Goal: Task Accomplishment & Management: Manage account settings

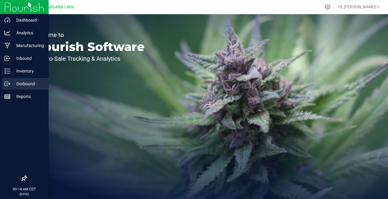
click at [7, 85] on icon at bounding box center [7, 84] width 6 height 6
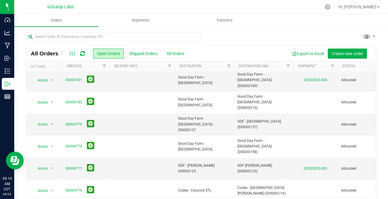
scroll to position [18, 0]
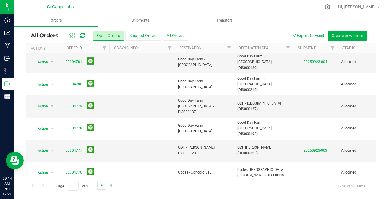
click at [101, 187] on span "Go to the next page" at bounding box center [101, 185] width 5 height 5
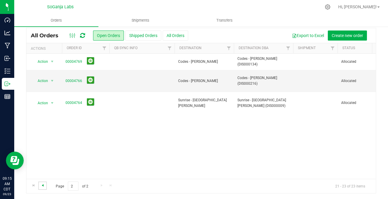
click at [42, 186] on span "Go to the previous page" at bounding box center [42, 185] width 5 height 5
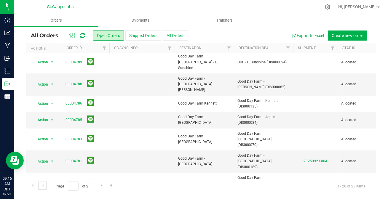
scroll to position [121, 0]
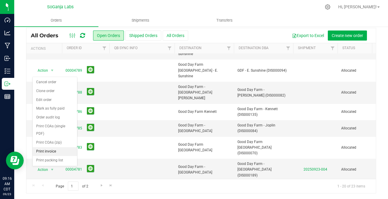
click at [47, 147] on li "Print invoice" at bounding box center [55, 151] width 44 height 9
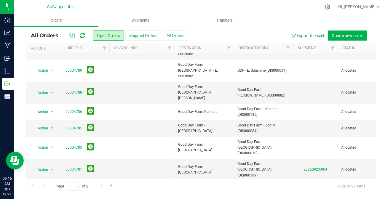
click at [51, 190] on span "select" at bounding box center [52, 192] width 5 height 5
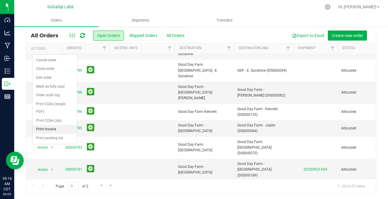
click at [45, 125] on li "Print invoice" at bounding box center [55, 129] width 44 height 9
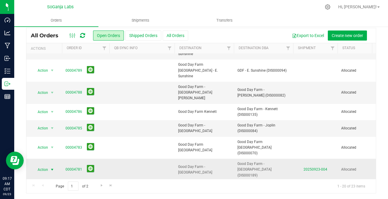
click at [50, 168] on span "select" at bounding box center [52, 170] width 5 height 5
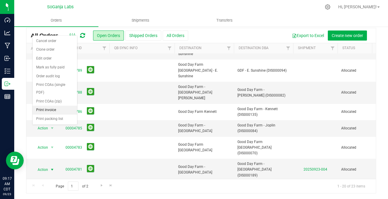
click at [52, 106] on li "Print invoice" at bounding box center [55, 110] width 44 height 9
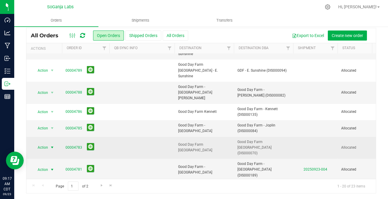
click at [47, 144] on span "Action" at bounding box center [40, 148] width 16 height 8
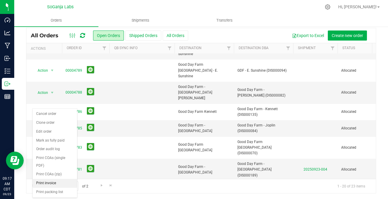
click at [50, 179] on li "Print invoice" at bounding box center [55, 183] width 44 height 9
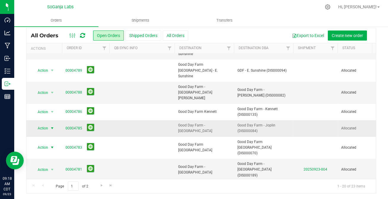
click at [52, 126] on span "select" at bounding box center [52, 128] width 5 height 5
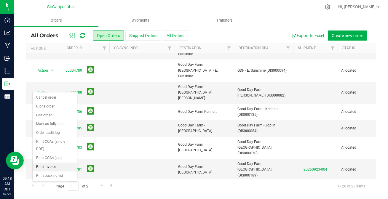
click at [50, 163] on li "Print invoice" at bounding box center [55, 167] width 44 height 9
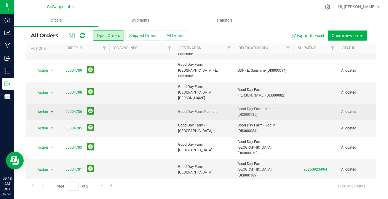
click at [52, 110] on span "select" at bounding box center [52, 112] width 5 height 5
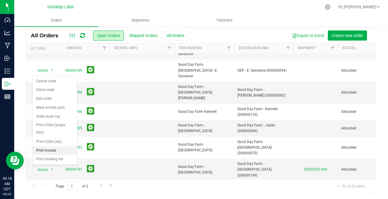
click at [51, 147] on li "Print invoice" at bounding box center [55, 151] width 44 height 9
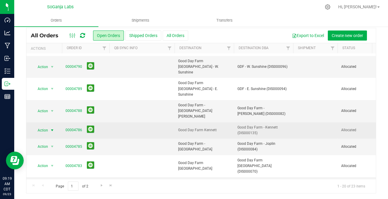
scroll to position [94, 0]
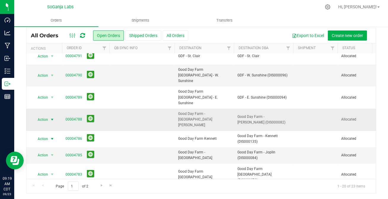
click at [53, 117] on span "select" at bounding box center [52, 119] width 5 height 5
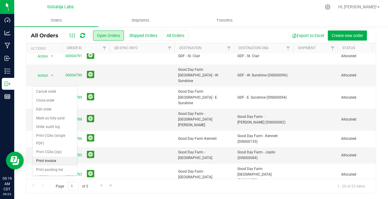
click at [52, 157] on li "Print invoice" at bounding box center [55, 161] width 44 height 9
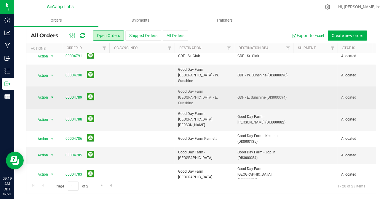
click at [51, 95] on span "select" at bounding box center [52, 97] width 5 height 5
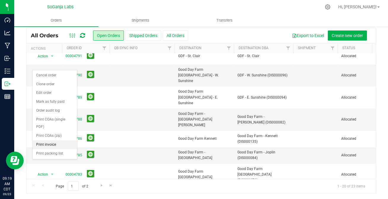
click at [49, 141] on li "Print invoice" at bounding box center [55, 145] width 44 height 9
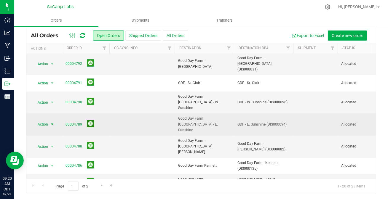
scroll to position [40, 0]
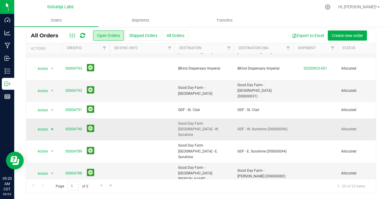
click at [50, 127] on span "select" at bounding box center [52, 129] width 5 height 5
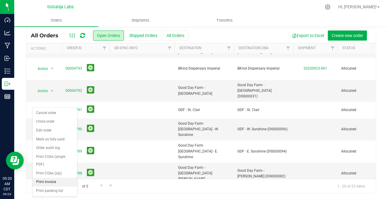
click at [48, 178] on li "Print invoice" at bounding box center [55, 182] width 44 height 9
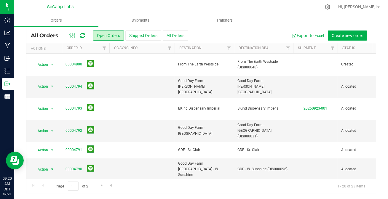
scroll to position [0, 0]
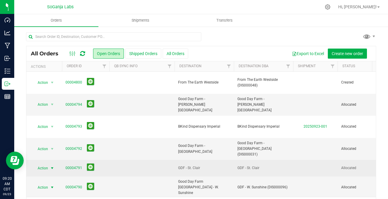
click at [52, 166] on span "select" at bounding box center [52, 168] width 5 height 5
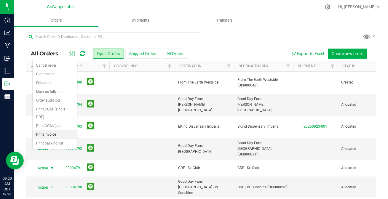
click at [48, 131] on li "Print invoice" at bounding box center [55, 135] width 44 height 9
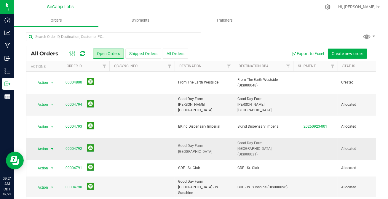
click at [50, 147] on span "select" at bounding box center [52, 149] width 5 height 5
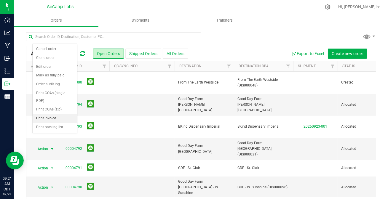
click at [46, 114] on li "Print invoice" at bounding box center [55, 118] width 44 height 9
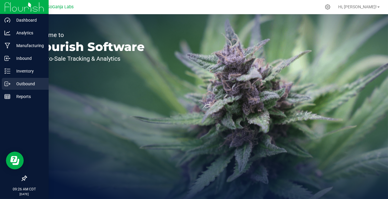
click at [9, 83] on icon at bounding box center [7, 84] width 6 height 6
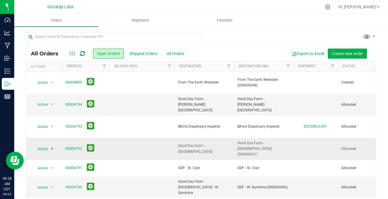
click at [51, 147] on span "select" at bounding box center [52, 149] width 5 height 5
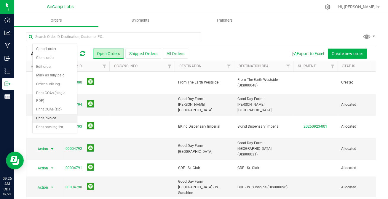
click at [48, 114] on li "Print invoice" at bounding box center [55, 118] width 44 height 9
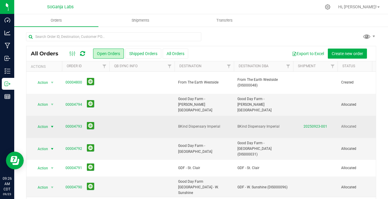
click at [54, 125] on span "select" at bounding box center [52, 127] width 5 height 5
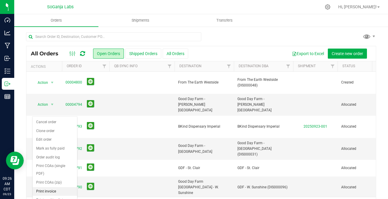
click at [45, 187] on li "Print invoice" at bounding box center [55, 191] width 44 height 9
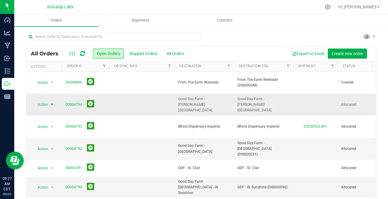
click at [52, 102] on span "select" at bounding box center [52, 104] width 5 height 5
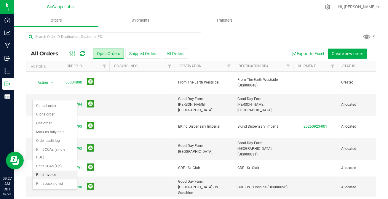
click at [47, 171] on li "Print invoice" at bounding box center [55, 175] width 44 height 9
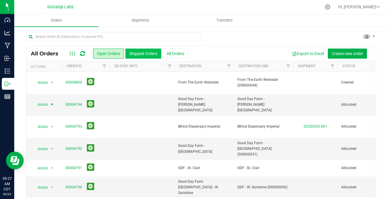
click at [152, 54] on button "Shipped Orders" at bounding box center [143, 54] width 36 height 10
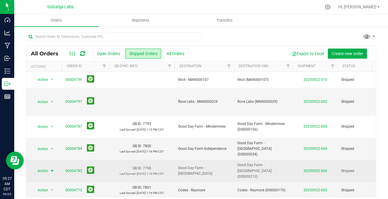
click at [51, 174] on span "select" at bounding box center [52, 171] width 5 height 5
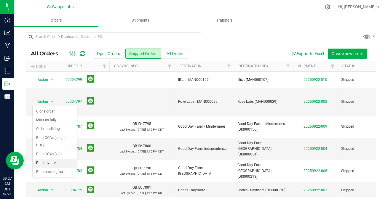
click at [44, 159] on li "Print invoice" at bounding box center [55, 163] width 44 height 9
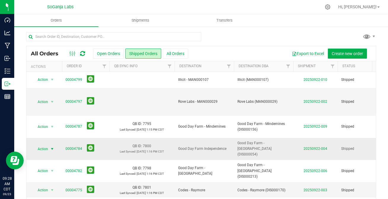
click at [53, 152] on span "select" at bounding box center [52, 149] width 5 height 5
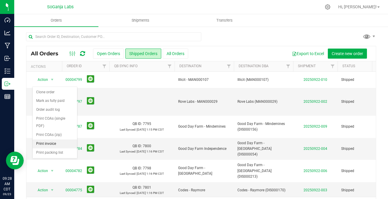
click at [45, 140] on li "Print invoice" at bounding box center [55, 144] width 44 height 9
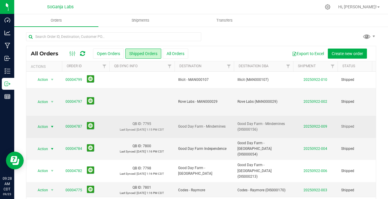
click at [53, 129] on span "select" at bounding box center [52, 127] width 5 height 5
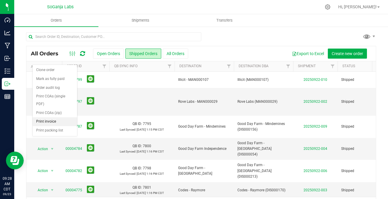
click at [47, 117] on li "Print invoice" at bounding box center [55, 121] width 44 height 9
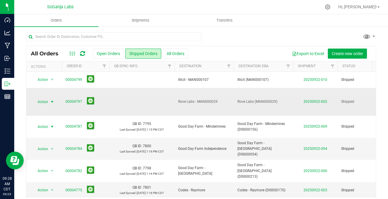
click at [53, 104] on span "select" at bounding box center [52, 102] width 5 height 5
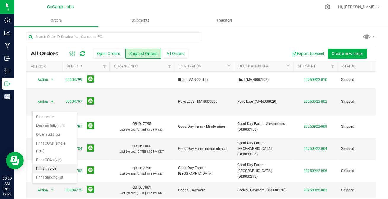
click at [52, 165] on li "Print invoice" at bounding box center [55, 169] width 44 height 9
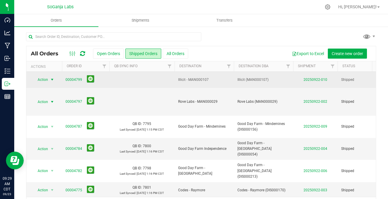
click at [52, 80] on span "select" at bounding box center [52, 79] width 5 height 5
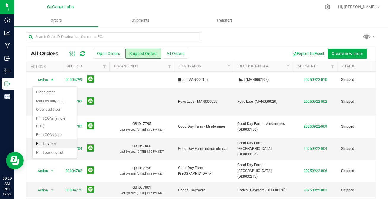
click at [52, 140] on li "Print invoice" at bounding box center [55, 144] width 44 height 9
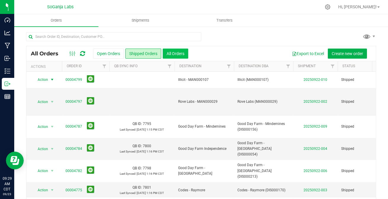
click at [178, 56] on button "All Orders" at bounding box center [176, 54] width 26 height 10
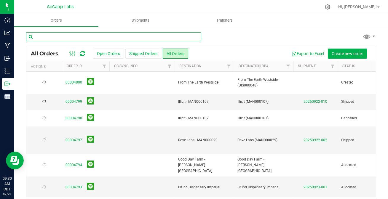
click at [69, 36] on input "text" at bounding box center [113, 36] width 175 height 9
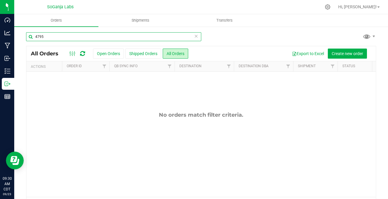
click at [54, 36] on input "4795" at bounding box center [113, 36] width 175 height 9
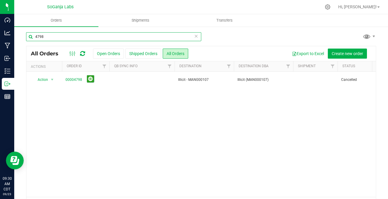
type input "4798"
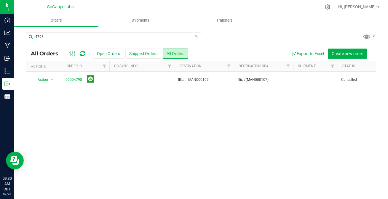
click at [194, 36] on icon at bounding box center [196, 35] width 4 height 7
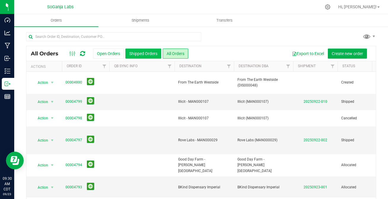
click at [141, 54] on button "Shipped Orders" at bounding box center [143, 54] width 36 height 10
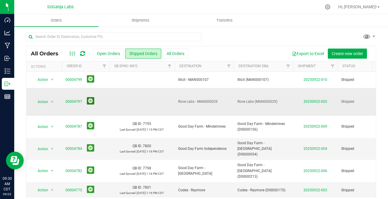
click at [88, 105] on button at bounding box center [90, 100] width 7 height 7
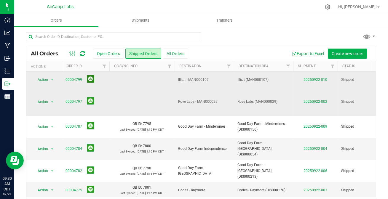
click at [89, 82] on button at bounding box center [90, 78] width 7 height 7
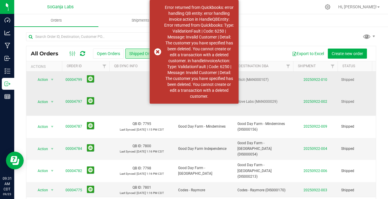
click at [267, 21] on ul "Orders Shipments Transfers" at bounding box center [208, 20] width 388 height 13
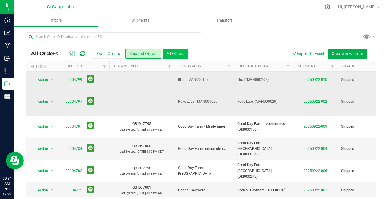
click at [174, 55] on button "All Orders" at bounding box center [176, 54] width 26 height 10
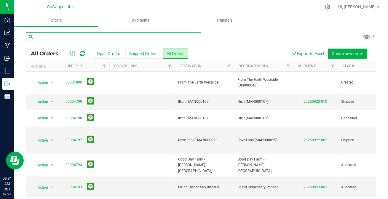
click at [77, 34] on input "text" at bounding box center [113, 36] width 175 height 9
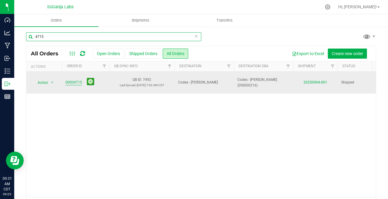
type input "4715"
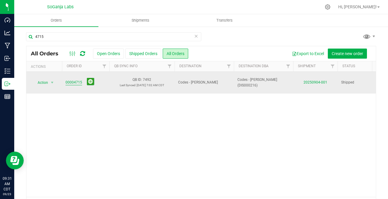
click at [71, 80] on link "00004715" at bounding box center [74, 83] width 17 height 6
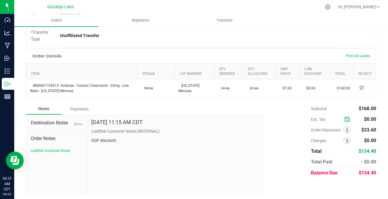
scroll to position [168, 0]
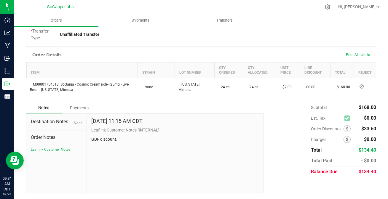
click at [78, 104] on div "Payments" at bounding box center [80, 108] width 36 height 11
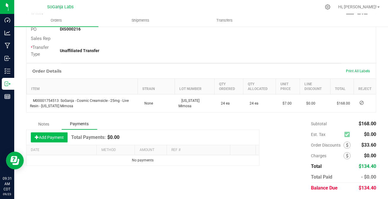
click at [52, 137] on button "Add Payment" at bounding box center [49, 138] width 37 height 10
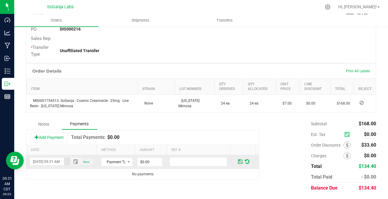
scroll to position [0, 8]
click at [113, 163] on span "Payment Type" at bounding box center [113, 162] width 24 height 8
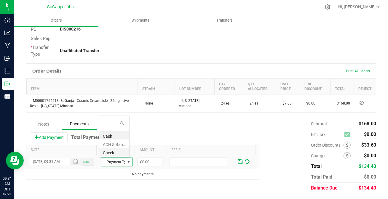
scroll to position [9, 30]
click at [112, 144] on li "ACH & Bank Transfer" at bounding box center [114, 144] width 30 height 8
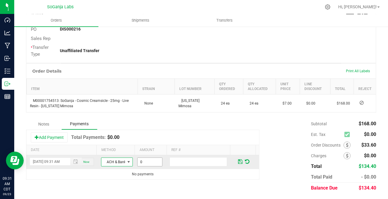
click at [140, 162] on input "0" at bounding box center [150, 162] width 25 height 8
type input "$134.40"
click at [238, 162] on span at bounding box center [240, 161] width 4 height 5
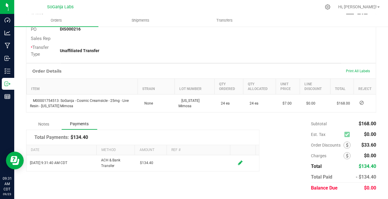
scroll to position [0, 0]
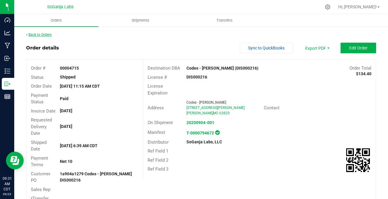
click at [38, 35] on link "Back to Orders" at bounding box center [39, 35] width 26 height 4
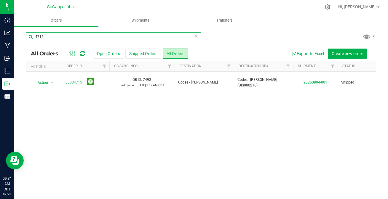
click at [58, 40] on input "4715" at bounding box center [113, 36] width 175 height 9
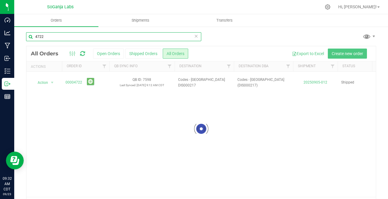
type input "4722"
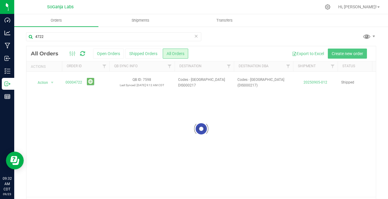
click at [74, 81] on div at bounding box center [201, 128] width 350 height 165
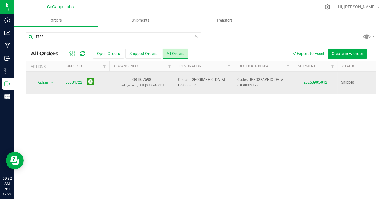
click at [74, 83] on link "00004722" at bounding box center [74, 83] width 17 height 6
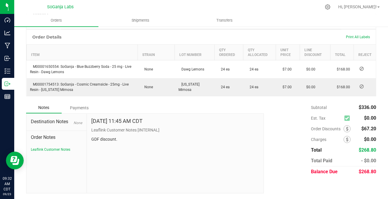
click at [78, 107] on div "Payments" at bounding box center [80, 108] width 36 height 11
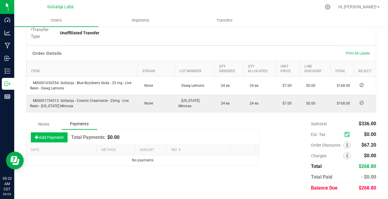
click at [51, 136] on button "Add Payment" at bounding box center [49, 138] width 37 height 10
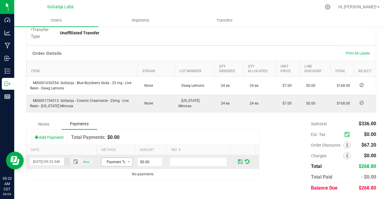
scroll to position [0, 8]
click at [116, 163] on span "Payment Type" at bounding box center [113, 162] width 24 height 8
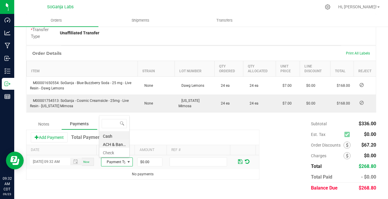
click at [110, 144] on li "ACH & Bank Transfer" at bounding box center [114, 144] width 30 height 8
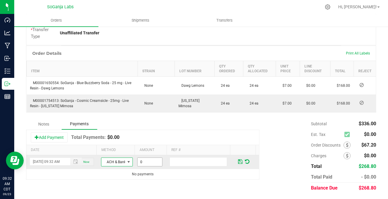
click at [142, 163] on input "0" at bounding box center [150, 162] width 25 height 8
type input "$268.80"
click at [238, 163] on span at bounding box center [240, 161] width 4 height 5
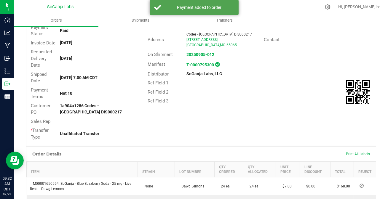
scroll to position [0, 0]
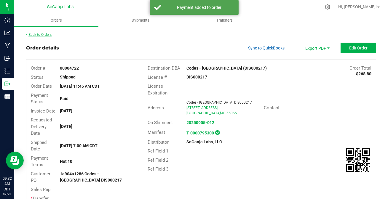
click at [45, 35] on link "Back to Orders" at bounding box center [39, 35] width 26 height 4
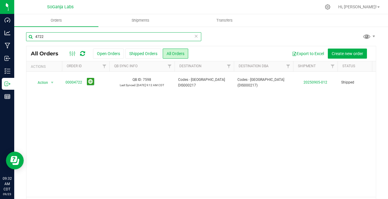
click at [45, 35] on input "4722" at bounding box center [113, 36] width 175 height 9
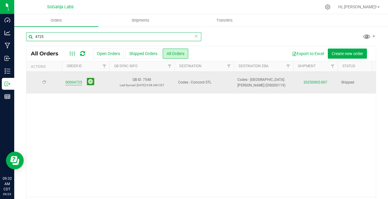
type input "4725"
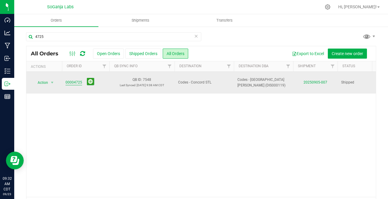
click at [74, 80] on link "00004725" at bounding box center [74, 83] width 17 height 6
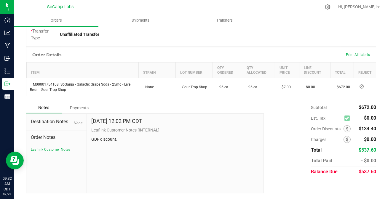
click at [82, 107] on div "Payments" at bounding box center [80, 108] width 36 height 11
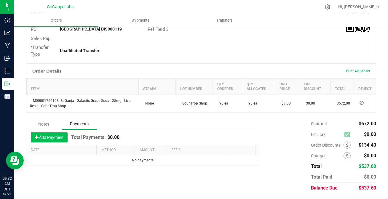
click at [42, 136] on button "Add Payment" at bounding box center [49, 138] width 37 height 10
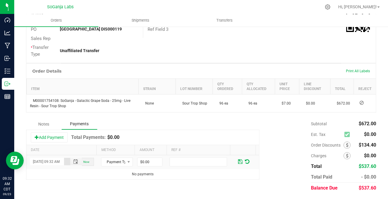
scroll to position [0, 8]
click at [111, 161] on span "Payment Type" at bounding box center [113, 162] width 24 height 8
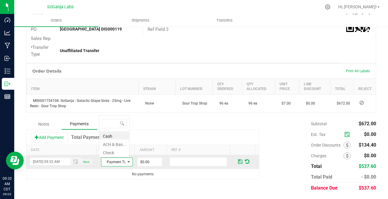
scroll to position [9, 30]
click at [113, 143] on li "ACH & Bank Transfer" at bounding box center [114, 144] width 30 height 8
click at [144, 163] on input "0" at bounding box center [150, 162] width 25 height 8
type input "$537.60"
click at [238, 161] on span at bounding box center [240, 161] width 4 height 5
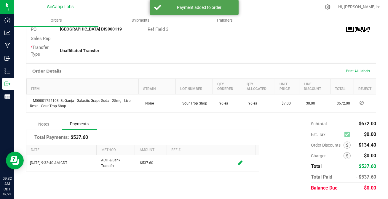
scroll to position [0, 0]
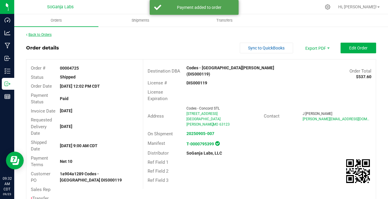
click at [48, 34] on link "Back to Orders" at bounding box center [39, 35] width 26 height 4
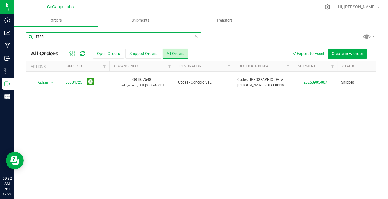
click at [48, 39] on input "4725" at bounding box center [113, 36] width 175 height 9
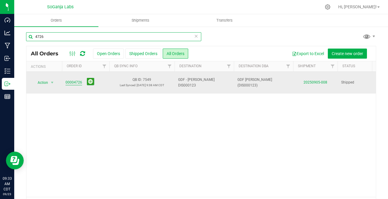
type input "4726"
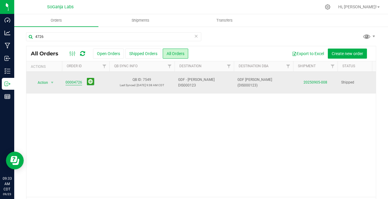
click at [72, 80] on link "00004726" at bounding box center [74, 83] width 17 height 6
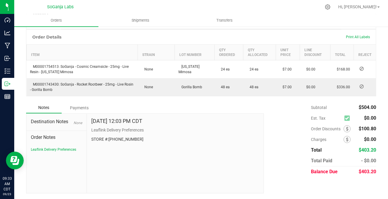
click at [83, 107] on div "Payments" at bounding box center [80, 108] width 36 height 11
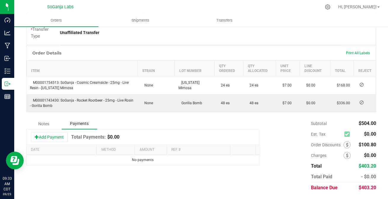
scroll to position [169, 0]
click at [47, 137] on button "Add Payment" at bounding box center [49, 138] width 37 height 10
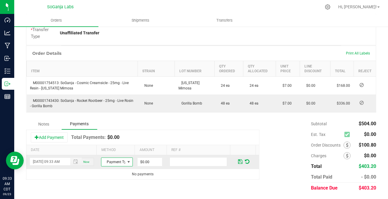
click at [112, 163] on span "Payment Type" at bounding box center [113, 162] width 24 height 8
click at [107, 141] on li "ACH & Bank Transfer" at bounding box center [114, 144] width 30 height 8
click at [145, 161] on input "0" at bounding box center [150, 162] width 25 height 8
type input "$403.20"
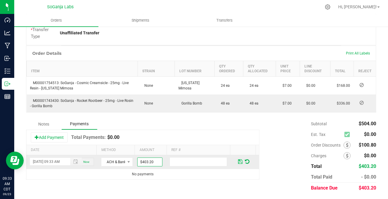
click at [238, 161] on span at bounding box center [240, 161] width 4 height 5
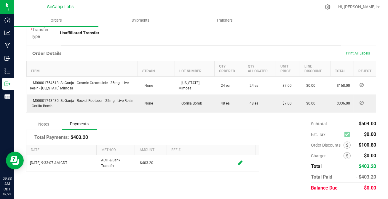
scroll to position [0, 0]
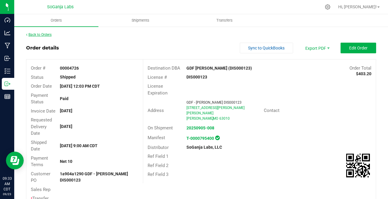
click at [44, 33] on link "Back to Orders" at bounding box center [39, 35] width 26 height 4
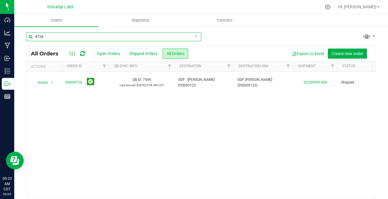
click at [53, 37] on input "4726" at bounding box center [113, 36] width 175 height 9
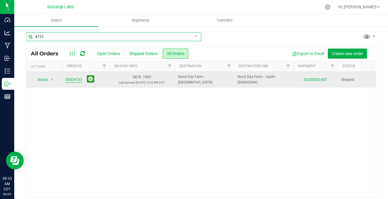
type input "4733"
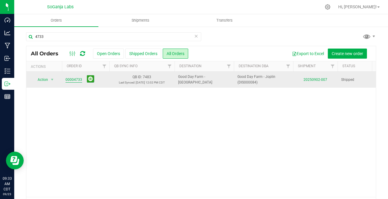
click at [73, 79] on link "00004733" at bounding box center [74, 80] width 17 height 6
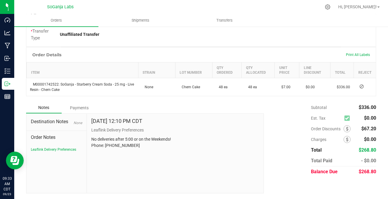
click at [84, 107] on div "Payments" at bounding box center [80, 108] width 36 height 11
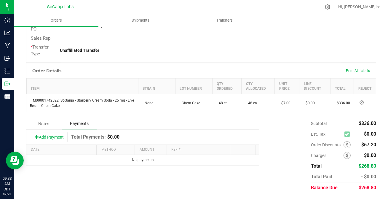
scroll to position [151, 0]
click at [49, 138] on button "Add Payment" at bounding box center [49, 138] width 37 height 10
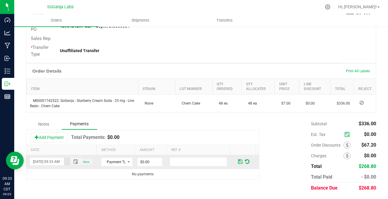
scroll to position [0, 8]
click at [87, 160] on span "Now" at bounding box center [86, 161] width 6 height 3
click at [112, 160] on span "Payment Type" at bounding box center [113, 162] width 24 height 8
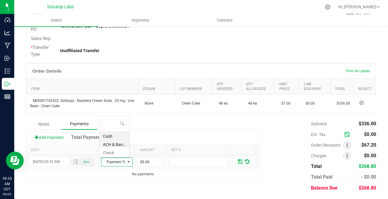
click at [110, 144] on li "ACH & Bank Transfer" at bounding box center [114, 144] width 30 height 8
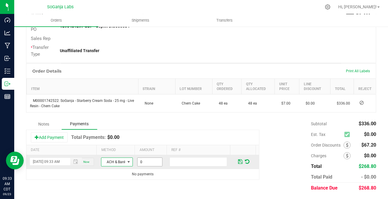
click at [140, 163] on input "0" at bounding box center [150, 162] width 25 height 8
type input "$268.80"
click at [238, 163] on span at bounding box center [240, 161] width 4 height 5
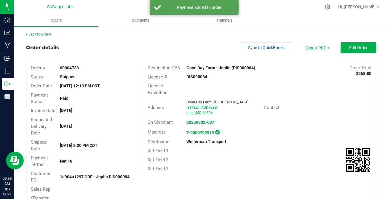
scroll to position [0, 0]
click at [49, 35] on link "Back to Orders" at bounding box center [39, 35] width 26 height 4
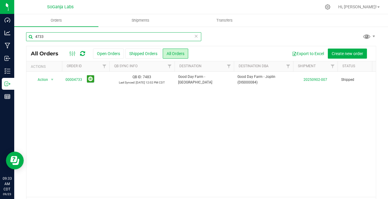
click at [48, 37] on input "4733" at bounding box center [113, 36] width 175 height 9
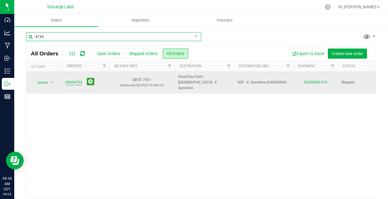
type input "4734"
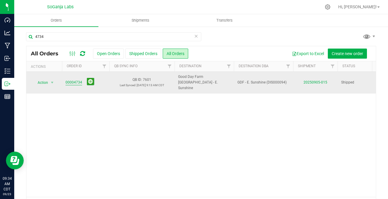
click at [74, 80] on link "00004734" at bounding box center [74, 83] width 17 height 6
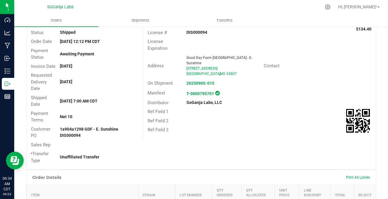
scroll to position [168, 0]
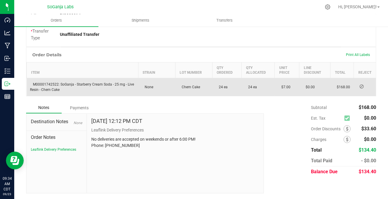
click at [78, 108] on div "Payments" at bounding box center [80, 108] width 36 height 11
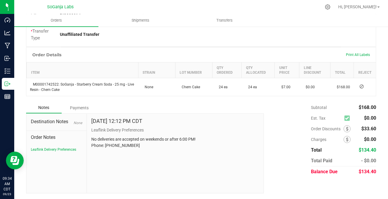
scroll to position [151, 0]
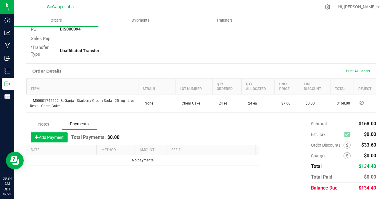
click at [59, 138] on button "Add Payment" at bounding box center [49, 138] width 37 height 10
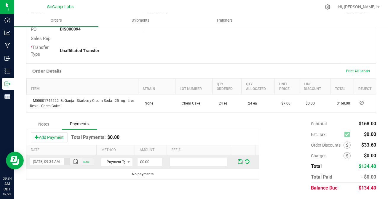
scroll to position [0, 8]
click at [112, 158] on span "Payment Type" at bounding box center [113, 162] width 24 height 8
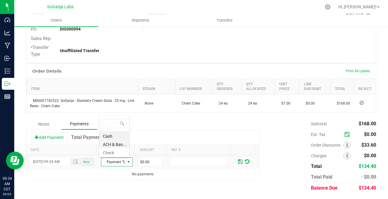
click at [111, 145] on li "ACH & Bank Transfer" at bounding box center [114, 144] width 30 height 8
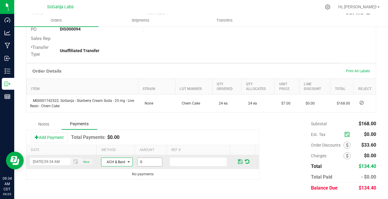
click at [145, 163] on input "0" at bounding box center [150, 162] width 25 height 8
type input "$134.40"
click at [238, 160] on span at bounding box center [240, 161] width 4 height 5
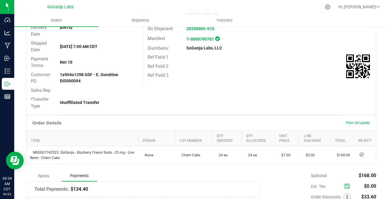
scroll to position [0, 0]
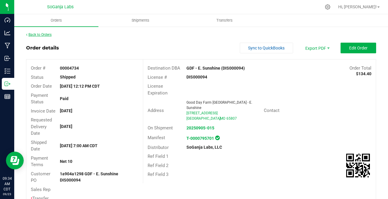
click at [44, 34] on link "Back to Orders" at bounding box center [39, 35] width 26 height 4
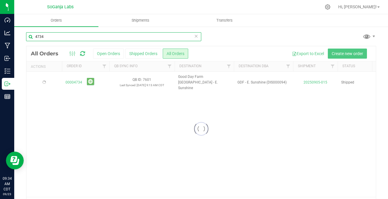
click at [53, 39] on input "4734" at bounding box center [113, 36] width 175 height 9
type input "4735"
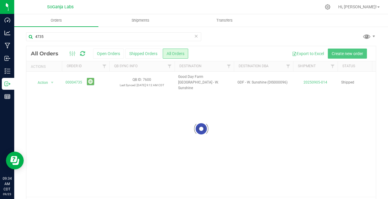
click at [71, 78] on div at bounding box center [201, 128] width 350 height 165
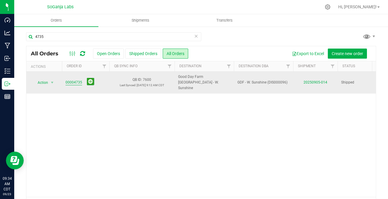
click at [73, 80] on link "00004735" at bounding box center [74, 83] width 17 height 6
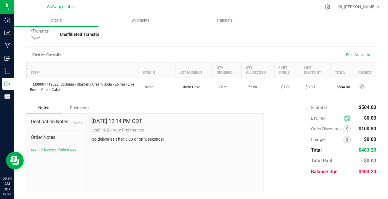
click at [81, 105] on div "Payments" at bounding box center [80, 108] width 36 height 11
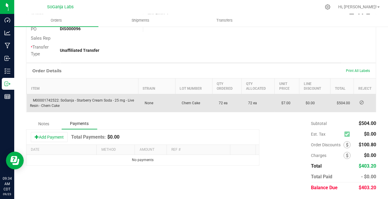
scroll to position [151, 0]
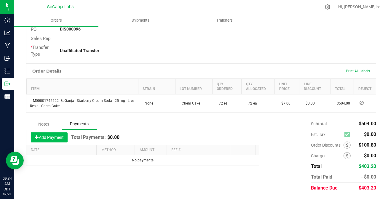
click at [54, 136] on button "Add Payment" at bounding box center [49, 138] width 37 height 10
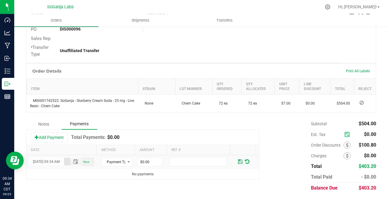
scroll to position [0, 8]
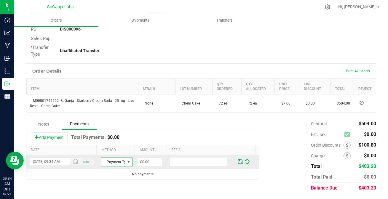
click at [118, 162] on span "Payment Type" at bounding box center [113, 162] width 24 height 8
click at [113, 144] on li "ACH & Bank Transfer" at bounding box center [114, 144] width 30 height 8
click at [143, 159] on input "0" at bounding box center [150, 162] width 25 height 8
type input "$403.20"
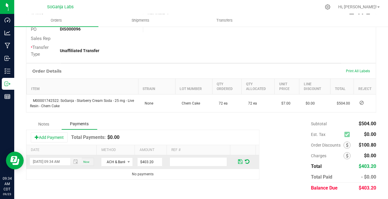
click at [238, 162] on span at bounding box center [240, 161] width 4 height 5
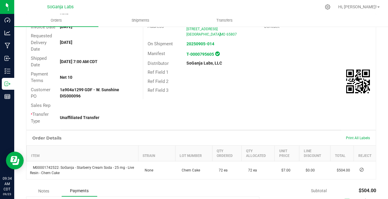
scroll to position [0, 0]
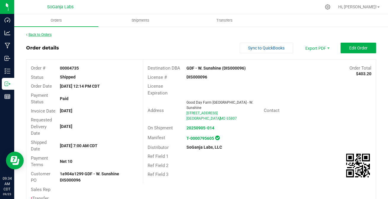
click at [43, 33] on link "Back to Orders" at bounding box center [39, 35] width 26 height 4
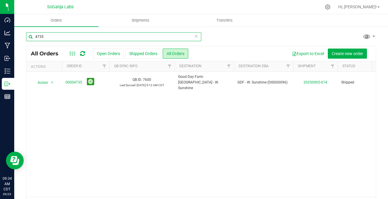
click at [51, 39] on input "4735" at bounding box center [113, 36] width 175 height 9
type input "4737"
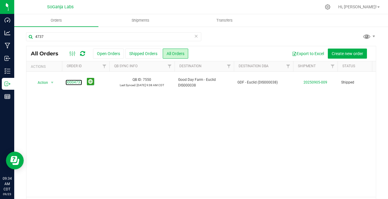
click at [79, 80] on link "00004737" at bounding box center [74, 83] width 17 height 6
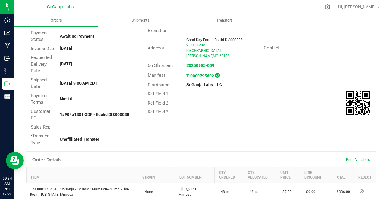
scroll to position [168, 0]
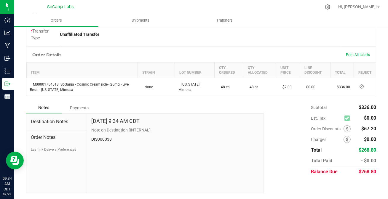
click at [78, 107] on div "Payments" at bounding box center [80, 108] width 36 height 11
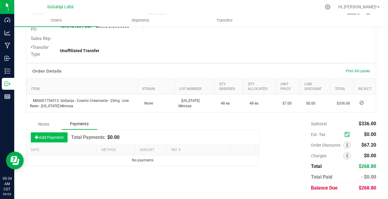
click at [54, 139] on button "Add Payment" at bounding box center [49, 138] width 37 height 10
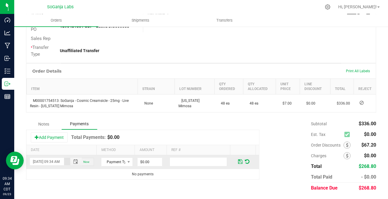
scroll to position [0, 8]
click at [117, 160] on span "Payment Type" at bounding box center [113, 162] width 24 height 8
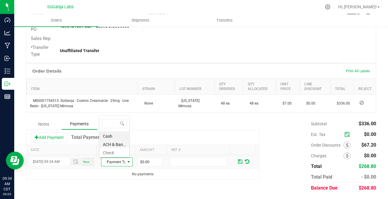
scroll to position [9, 30]
click at [116, 142] on li "ACH & Bank Transfer" at bounding box center [114, 144] width 30 height 8
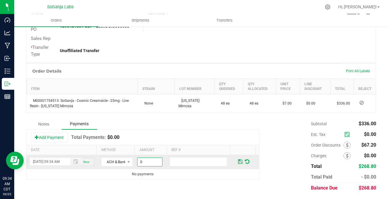
click at [145, 162] on input "0" at bounding box center [150, 162] width 25 height 8
type input "$268.80"
click at [238, 161] on span at bounding box center [240, 161] width 4 height 5
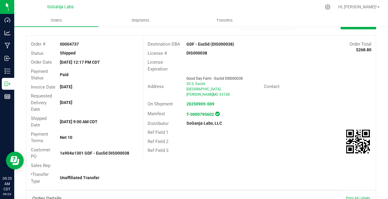
scroll to position [0, 0]
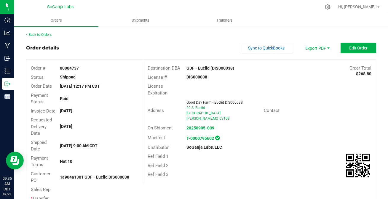
click at [48, 32] on div "Back to Orders" at bounding box center [201, 34] width 350 height 5
click at [48, 35] on link "Back to Orders" at bounding box center [39, 35] width 26 height 4
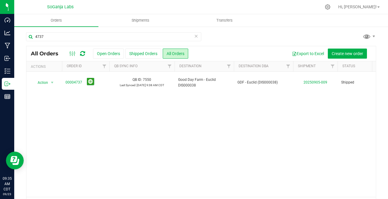
click at [195, 37] on icon at bounding box center [196, 35] width 4 height 7
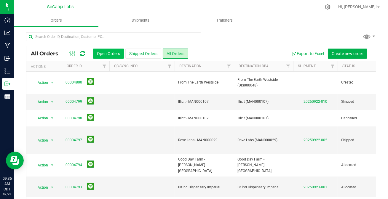
click at [106, 51] on button "Open Orders" at bounding box center [108, 54] width 31 height 10
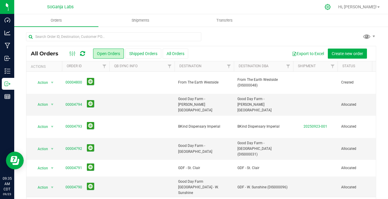
click at [331, 7] on icon at bounding box center [328, 7] width 6 height 6
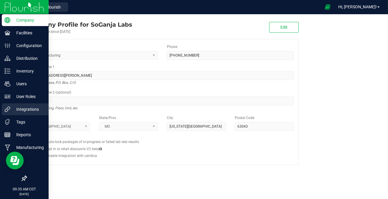
click at [26, 106] on p "Integrations" at bounding box center [28, 109] width 36 height 7
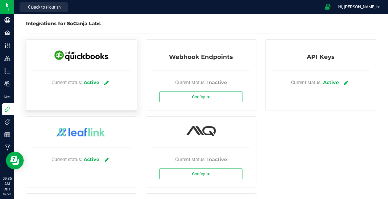
click at [107, 83] on icon at bounding box center [107, 82] width 4 height 5
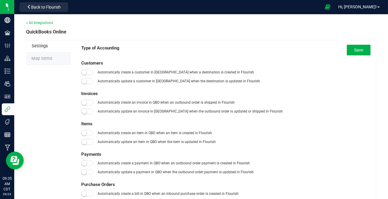
type input "[DATE]"
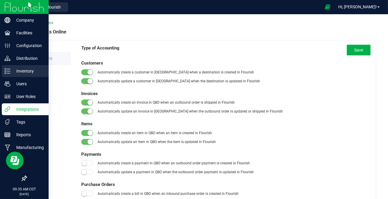
click at [21, 69] on p "Inventory" at bounding box center [28, 71] width 36 height 7
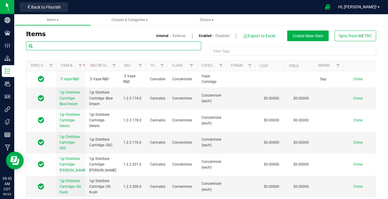
click at [79, 45] on input "text" at bounding box center [113, 46] width 175 height 9
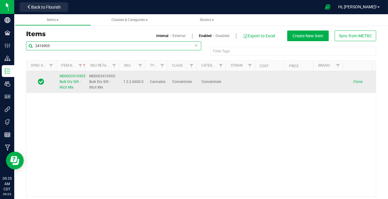
type input "2416905"
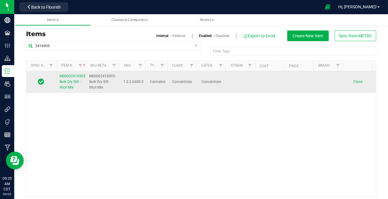
click at [67, 83] on span "M00002416905: Bulk Dry Sift - Illicit Mix" at bounding box center [73, 81] width 27 height 15
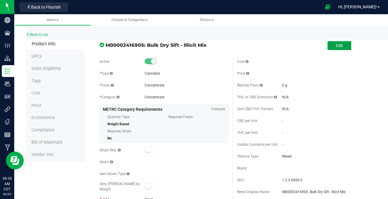
click at [331, 45] on button "Edit" at bounding box center [340, 45] width 24 height 9
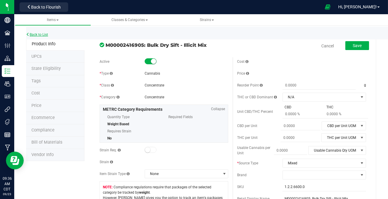
click at [29, 34] on icon at bounding box center [28, 35] width 4 height 4
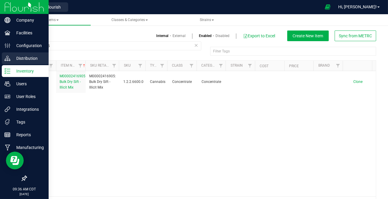
click at [25, 58] on p "Distribution" at bounding box center [28, 58] width 36 height 7
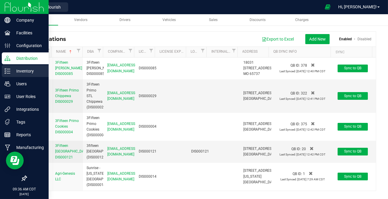
click at [30, 69] on p "Inventory" at bounding box center [28, 71] width 36 height 7
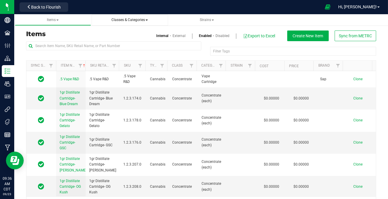
click at [124, 21] on span "Classes & Categories" at bounding box center [130, 20] width 36 height 4
click at [57, 20] on span at bounding box center [57, 20] width 2 height 1
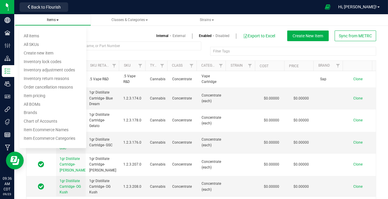
click at [57, 20] on span at bounding box center [57, 20] width 2 height 1
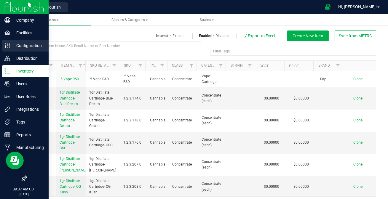
click at [22, 43] on p "Configuration" at bounding box center [28, 45] width 36 height 7
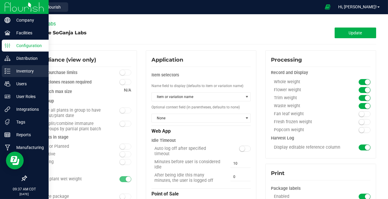
click at [26, 69] on p "Inventory" at bounding box center [28, 71] width 36 height 7
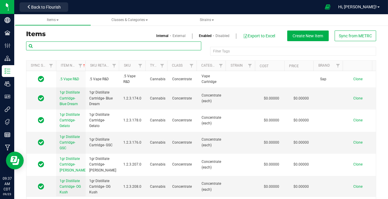
click at [136, 47] on input "text" at bounding box center [113, 46] width 175 height 9
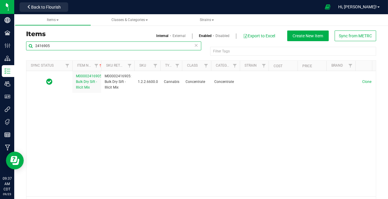
drag, startPoint x: 55, startPoint y: 66, endPoint x: 73, endPoint y: 68, distance: 17.9
click at [73, 68] on div "Sync Status Item Name Sku Retail Display Name SKU Type Class Category Strain Co…" at bounding box center [199, 66] width 346 height 10
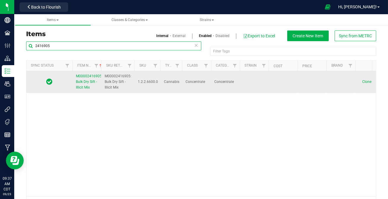
type input "2416905"
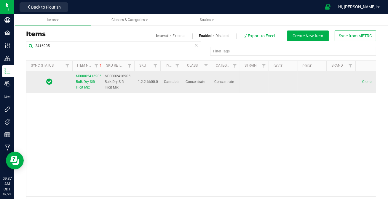
click at [86, 79] on span "M00002416905: Bulk Dry Sift - Illicit Mix" at bounding box center [89, 81] width 27 height 15
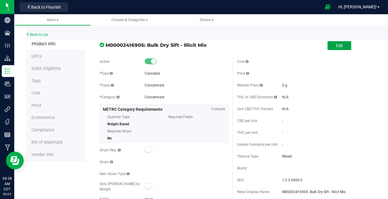
click at [336, 45] on span "Edit" at bounding box center [339, 45] width 7 height 5
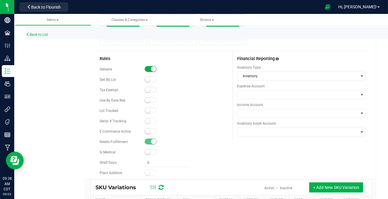
scroll to position [377, 0]
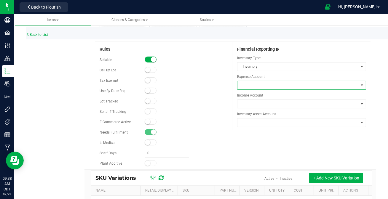
click at [262, 81] on span at bounding box center [298, 85] width 121 height 8
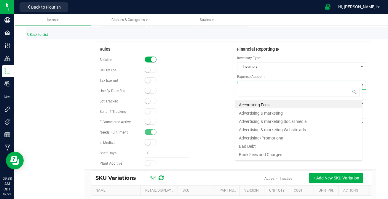
scroll to position [9, 127]
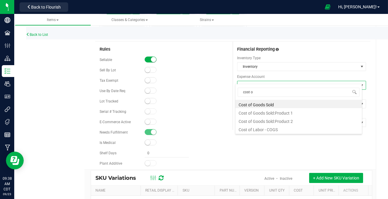
type input "cost of"
click at [259, 105] on li "Cost of Goods Sold" at bounding box center [299, 104] width 127 height 8
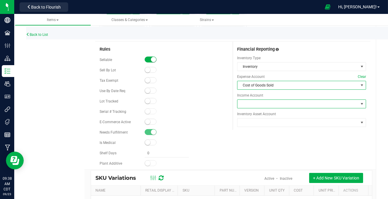
click at [264, 100] on span at bounding box center [298, 104] width 121 height 8
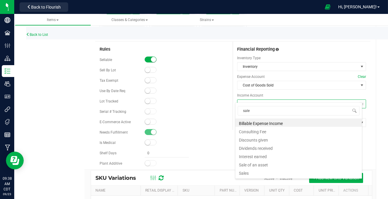
type input "sales"
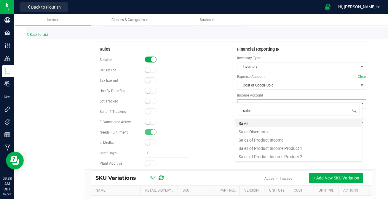
click at [243, 123] on li "Sales" at bounding box center [299, 123] width 127 height 8
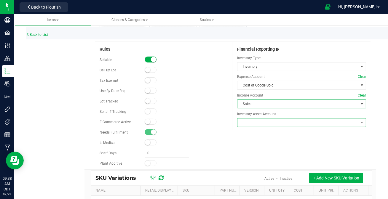
click at [258, 119] on span at bounding box center [298, 123] width 121 height 8
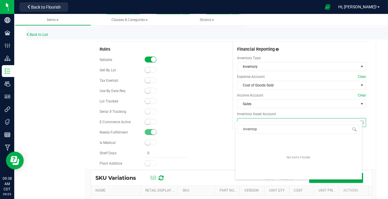
type input "invento"
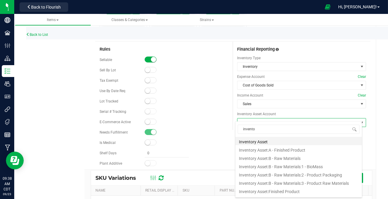
click at [262, 144] on li "Inventory Asset" at bounding box center [299, 141] width 127 height 8
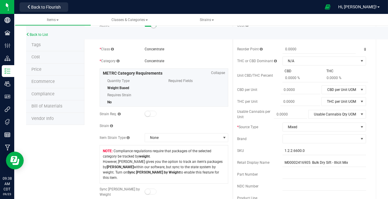
scroll to position [0, 0]
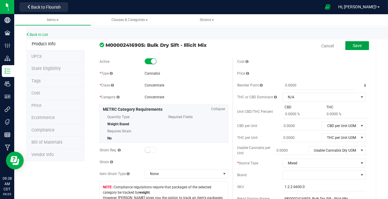
click at [356, 43] on span "Save" at bounding box center [357, 45] width 9 height 5
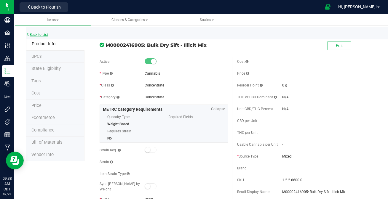
click at [40, 36] on link "Back to List" at bounding box center [37, 35] width 22 height 4
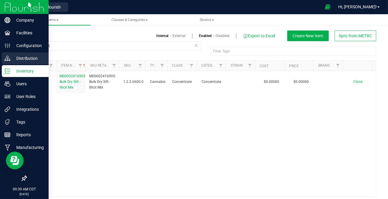
click at [18, 56] on p "Distribution" at bounding box center [28, 58] width 36 height 7
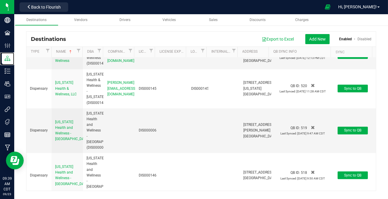
scroll to position [5096, 0]
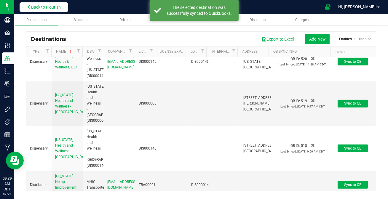
click at [39, 7] on span "Back to Flourish" at bounding box center [46, 7] width 30 height 5
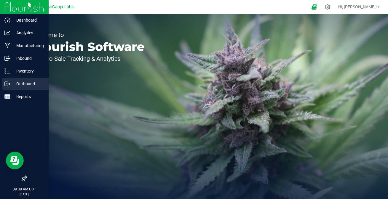
click at [7, 82] on icon at bounding box center [6, 84] width 3 height 4
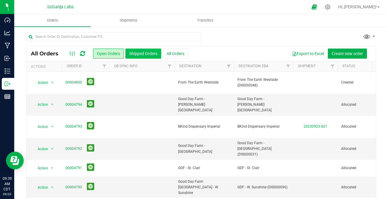
click at [144, 54] on button "Shipped Orders" at bounding box center [143, 54] width 36 height 10
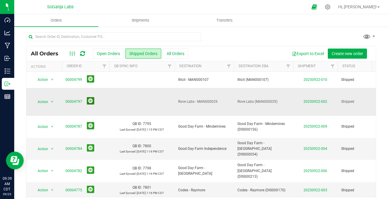
click at [92, 105] on button at bounding box center [90, 100] width 7 height 7
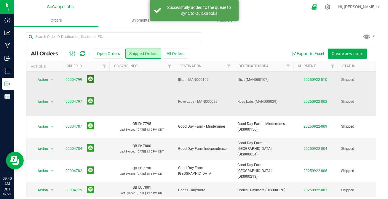
click at [90, 82] on button at bounding box center [90, 78] width 7 height 7
click at [83, 55] on icon at bounding box center [82, 54] width 5 height 6
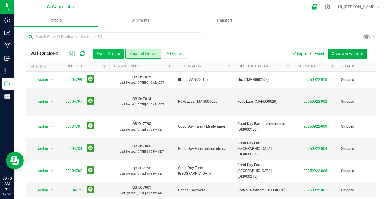
click at [117, 53] on button "Open Orders" at bounding box center [108, 54] width 31 height 10
